Goal: Information Seeking & Learning: Find specific fact

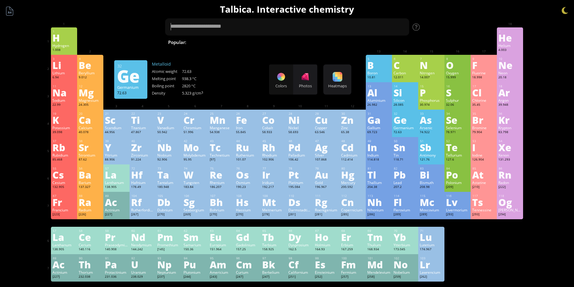
click at [407, 125] on div "Ge" at bounding box center [404, 120] width 23 height 10
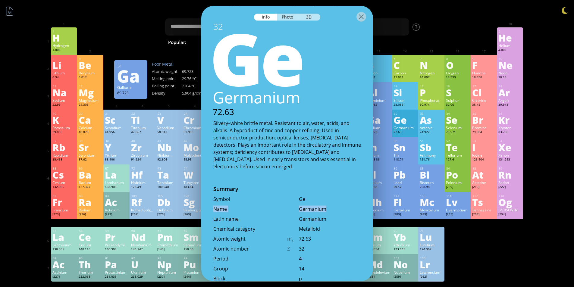
drag, startPoint x: 297, startPoint y: 208, endPoint x: 325, endPoint y: 208, distance: 28.3
click at [325, 208] on div "Name Germanium" at bounding box center [287, 210] width 172 height 10
click at [320, 209] on div "Germanium" at bounding box center [330, 208] width 62 height 7
click at [317, 209] on div "Germanium" at bounding box center [330, 208] width 62 height 7
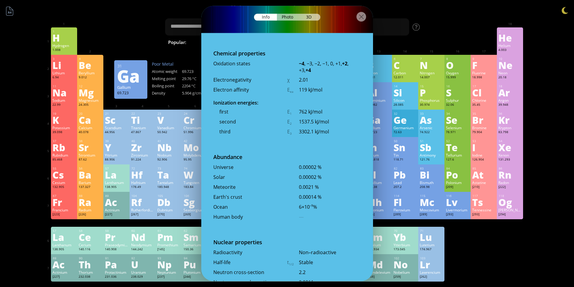
scroll to position [1230, 0]
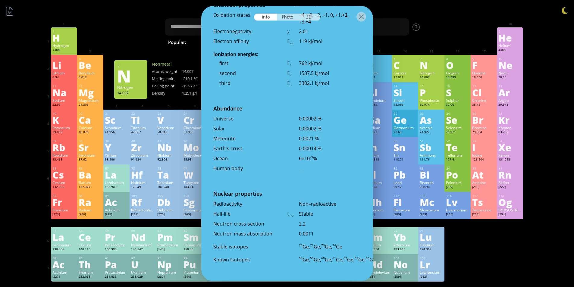
click at [537, 11] on div "Summary Molecular formula Molecular weight Exact mass Monoisotopic mass Classif…" at bounding box center [287, 255] width 574 height 511
click at [359, 20] on div at bounding box center [361, 17] width 10 height 10
